Goal: Information Seeking & Learning: Learn about a topic

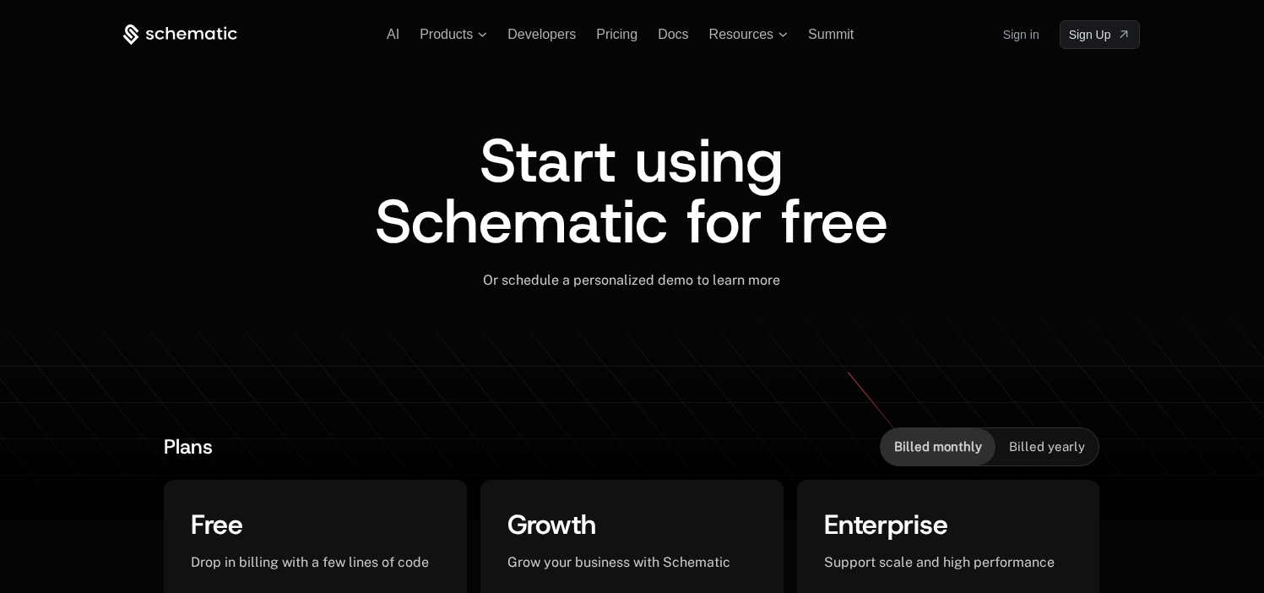
click at [1029, 34] on link "Sign in" at bounding box center [1021, 34] width 36 height 27
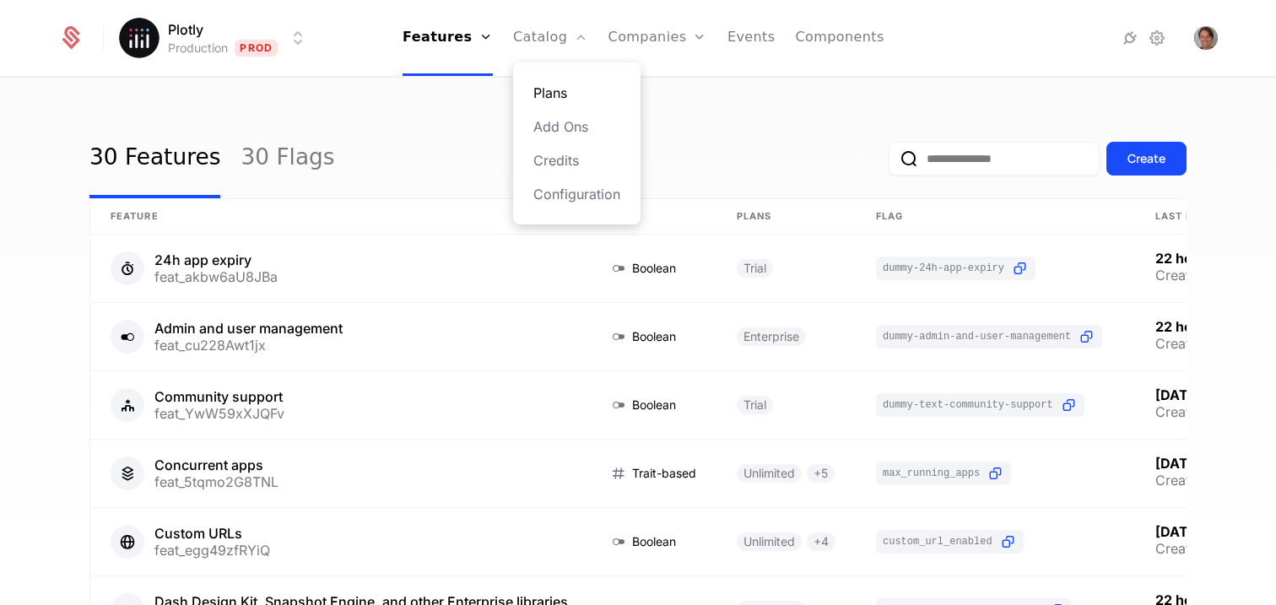
click at [547, 88] on link "Plans" at bounding box center [577, 93] width 87 height 20
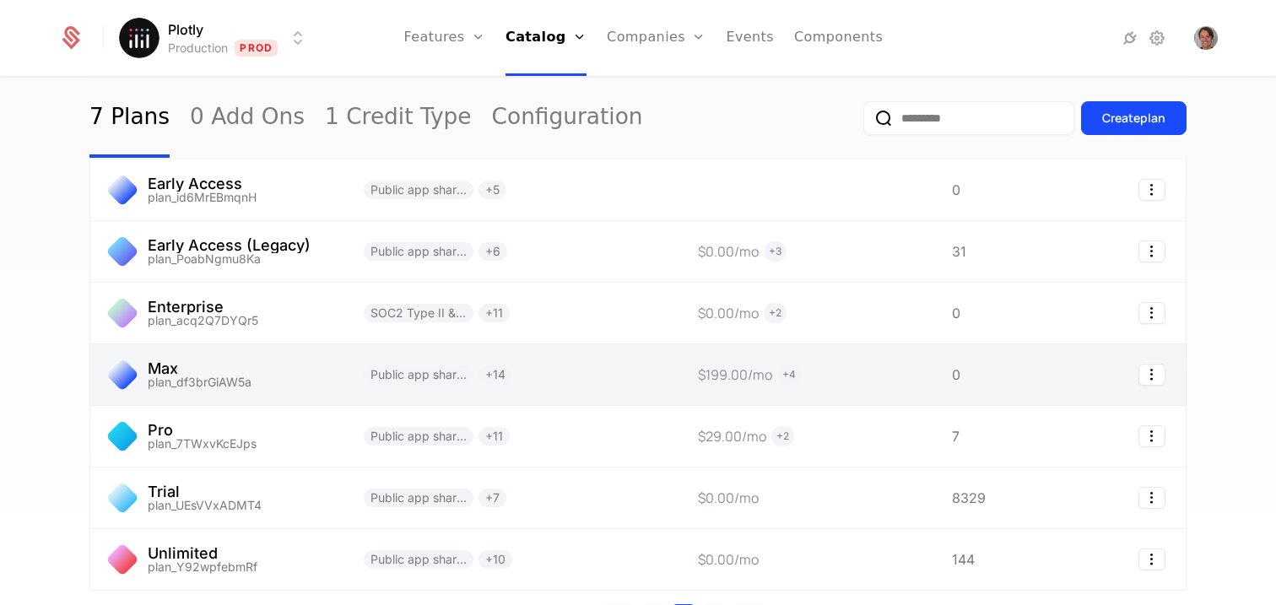
scroll to position [69, 0]
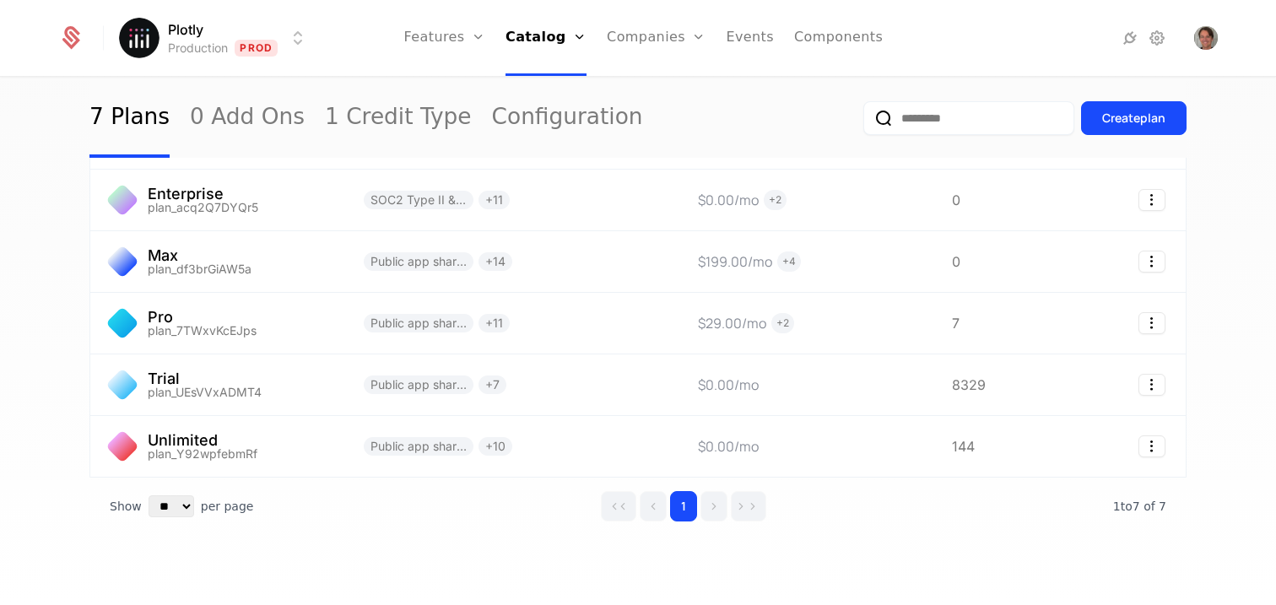
scroll to position [203, 0]
